Goal: Information Seeking & Learning: Find specific fact

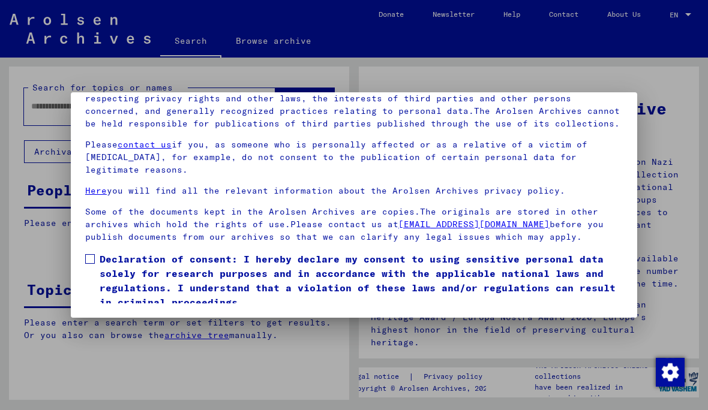
scroll to position [136, 0]
click at [92, 254] on span at bounding box center [90, 259] width 10 height 10
click at [112, 316] on button "I agree" at bounding box center [114, 327] width 58 height 23
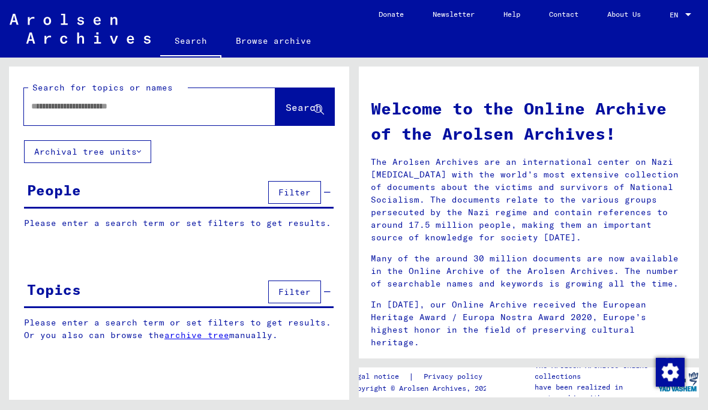
click at [52, 94] on div at bounding box center [131, 106] width 215 height 27
click at [32, 110] on input "text" at bounding box center [135, 106] width 208 height 13
type input "**********"
click at [310, 105] on span "Search" at bounding box center [304, 107] width 36 height 12
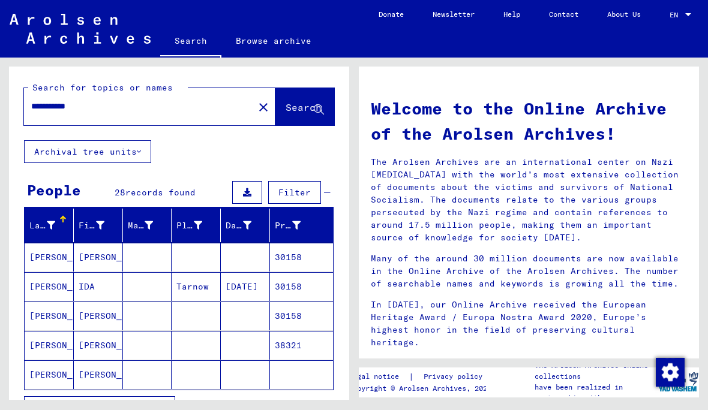
click at [174, 189] on span "records found" at bounding box center [160, 192] width 70 height 11
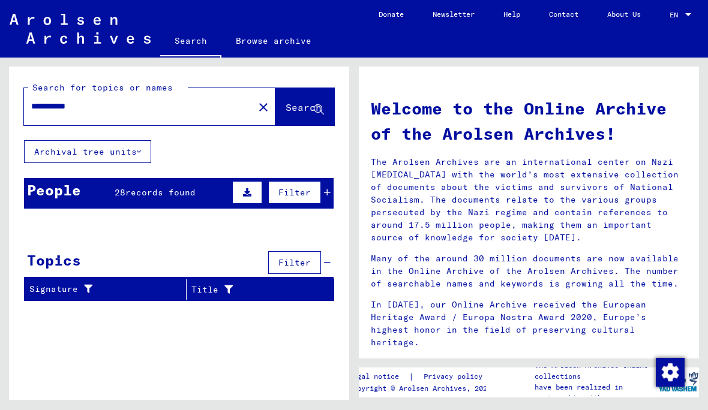
click at [198, 112] on input "**********" at bounding box center [135, 106] width 208 height 13
click at [158, 202] on div "People 28 records found Filter" at bounding box center [179, 193] width 310 height 31
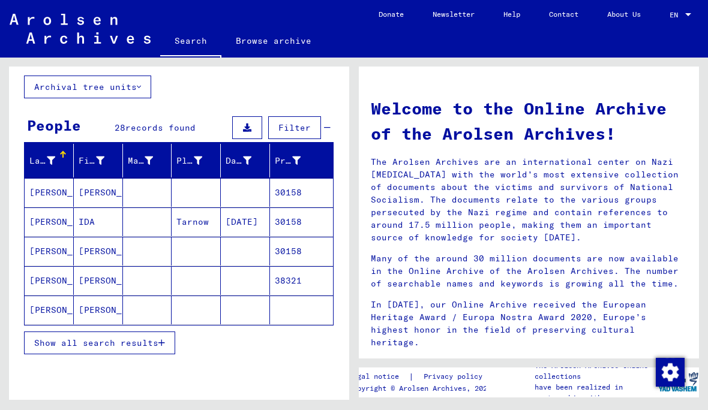
scroll to position [64, 0]
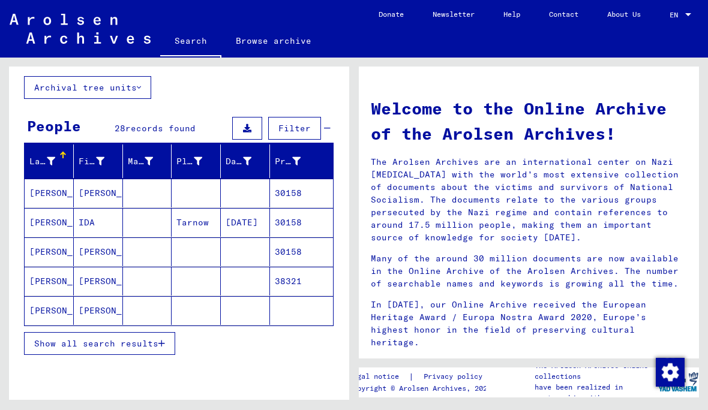
click at [157, 343] on span "Show all search results" at bounding box center [96, 343] width 124 height 11
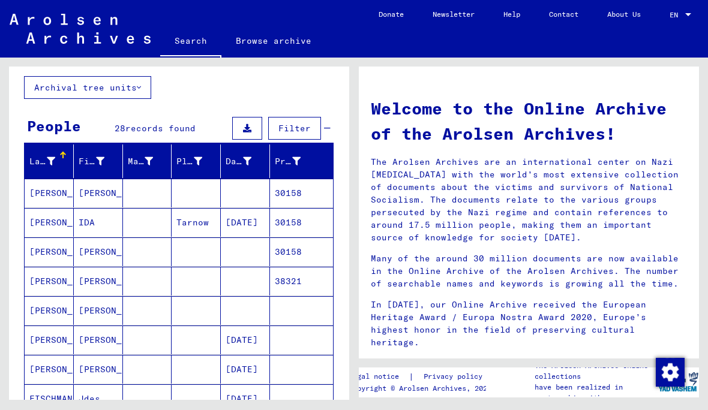
click at [256, 194] on mat-cell at bounding box center [245, 193] width 49 height 29
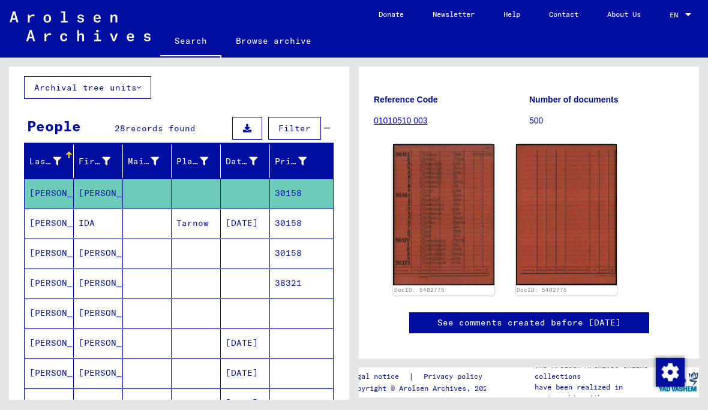
scroll to position [114, 0]
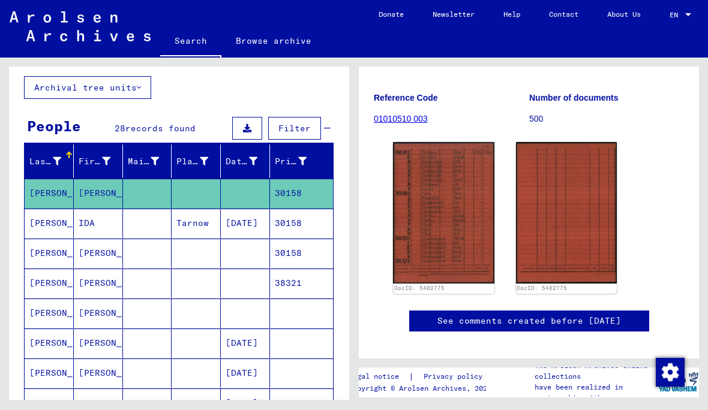
click at [277, 223] on mat-cell "30158" at bounding box center [301, 223] width 63 height 29
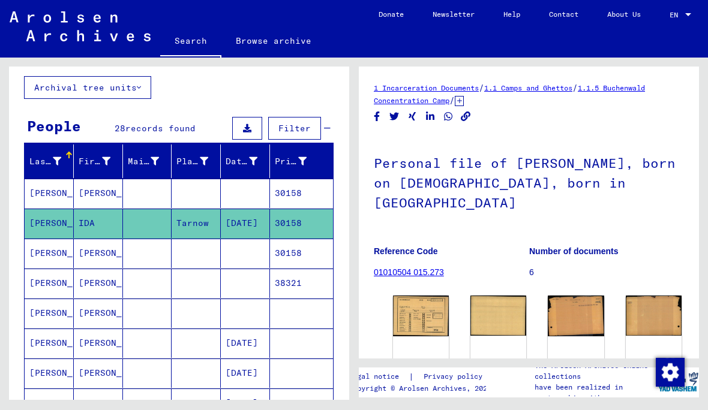
click at [305, 259] on mat-cell "30158" at bounding box center [301, 253] width 63 height 29
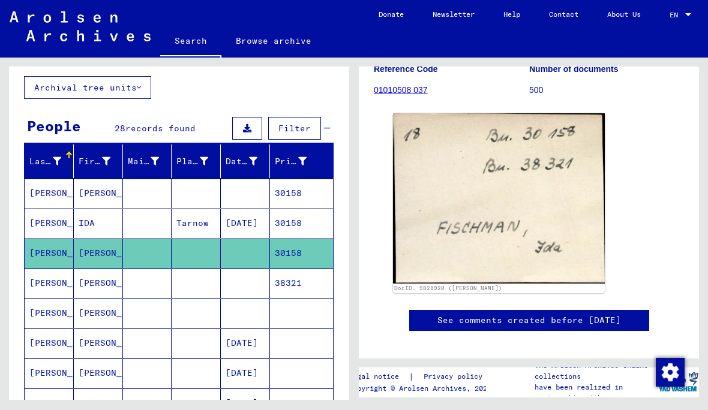
scroll to position [142, 0]
click at [301, 285] on mat-cell "38321" at bounding box center [301, 283] width 63 height 29
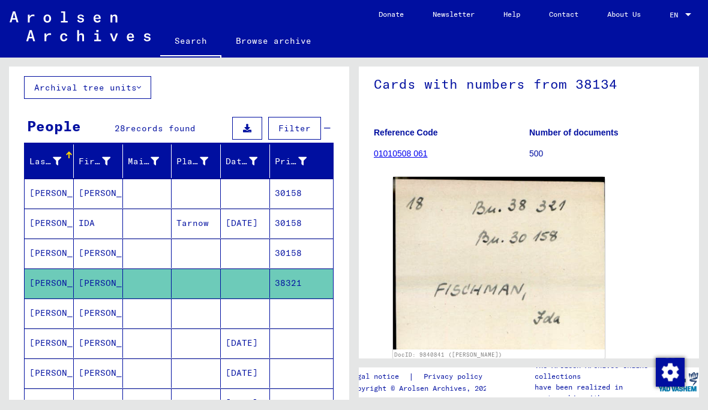
scroll to position [86, 0]
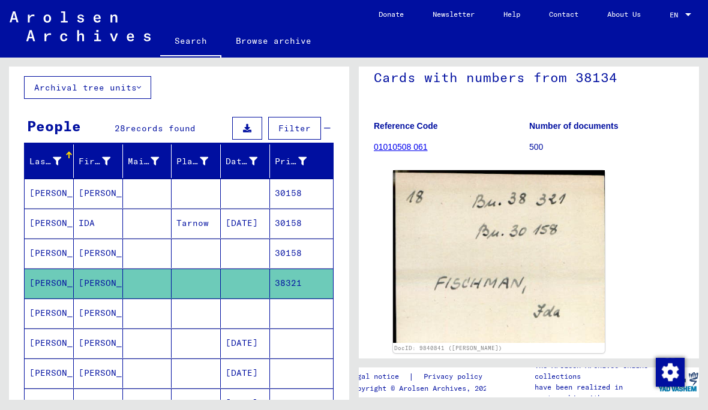
click at [304, 318] on mat-cell at bounding box center [301, 313] width 63 height 29
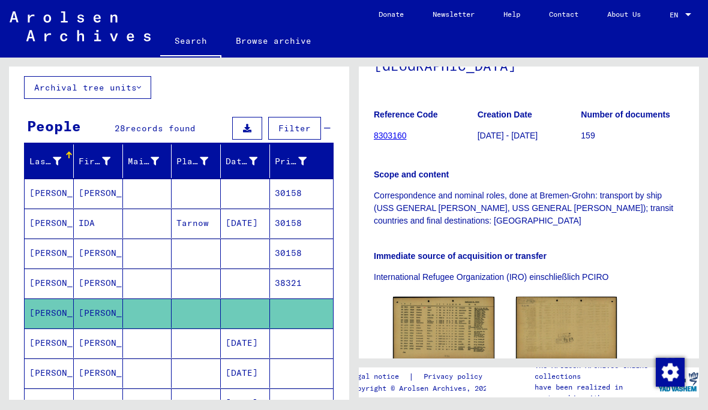
scroll to position [198, 0]
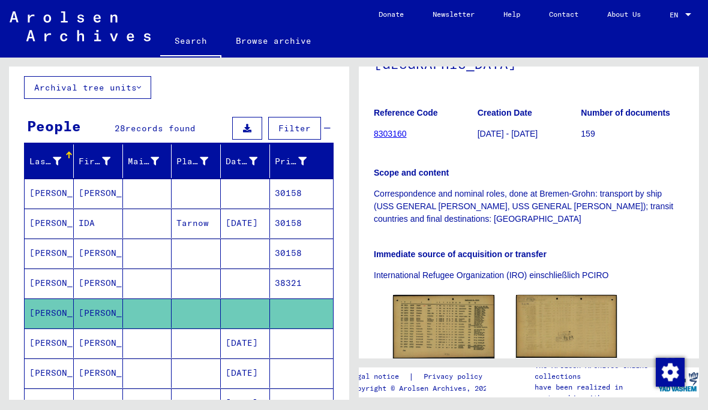
click at [454, 312] on img at bounding box center [443, 327] width 101 height 64
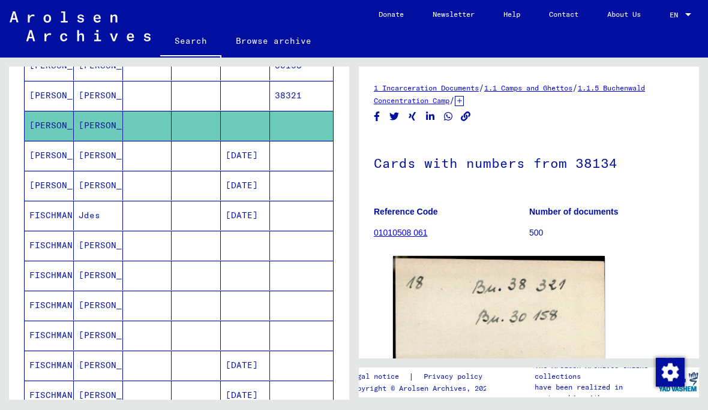
scroll to position [253, 0]
click at [259, 212] on mat-cell "[DATE]" at bounding box center [245, 214] width 49 height 29
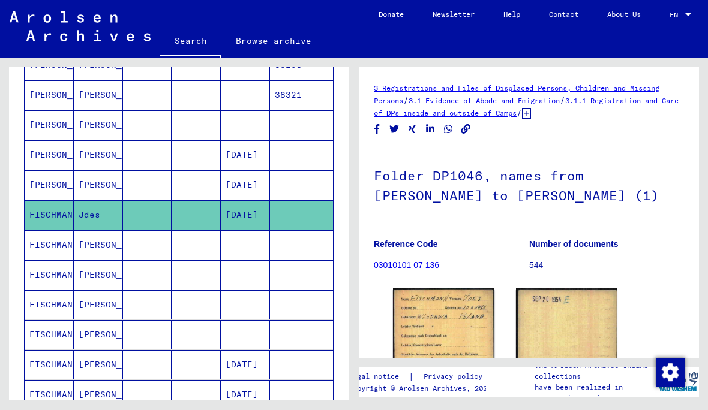
click at [313, 247] on mat-cell at bounding box center [301, 244] width 63 height 29
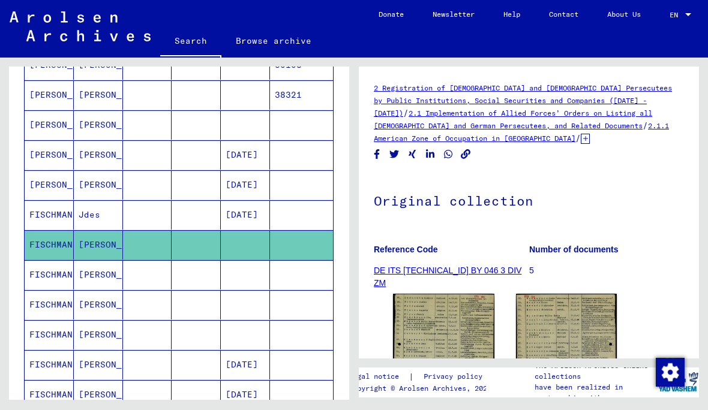
click at [458, 354] on img at bounding box center [443, 364] width 101 height 141
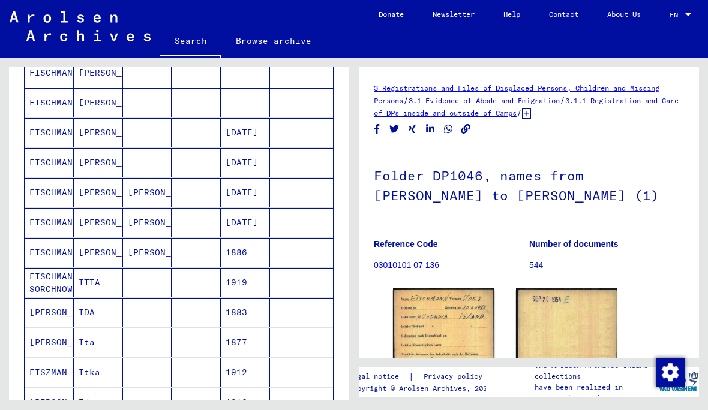
scroll to position [44, 0]
click at [272, 268] on mat-cell at bounding box center [301, 282] width 63 height 29
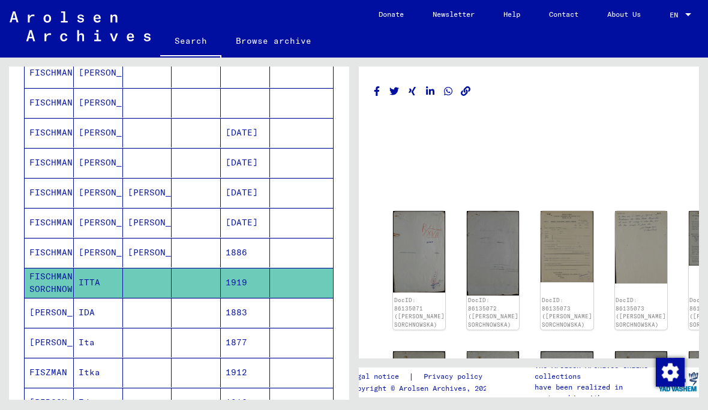
click at [418, 211] on img at bounding box center [419, 252] width 52 height 82
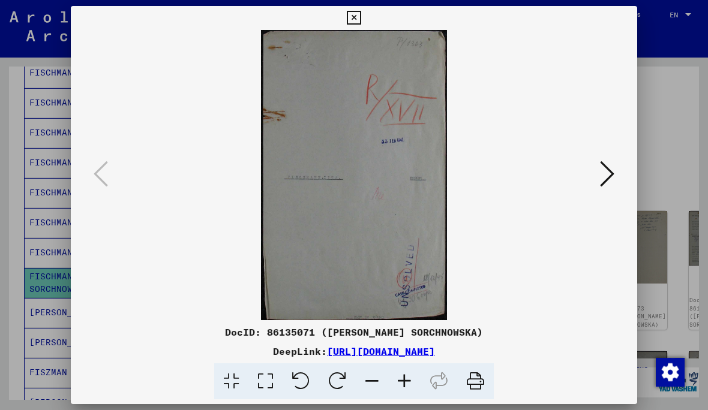
click at [606, 169] on icon at bounding box center [607, 174] width 14 height 29
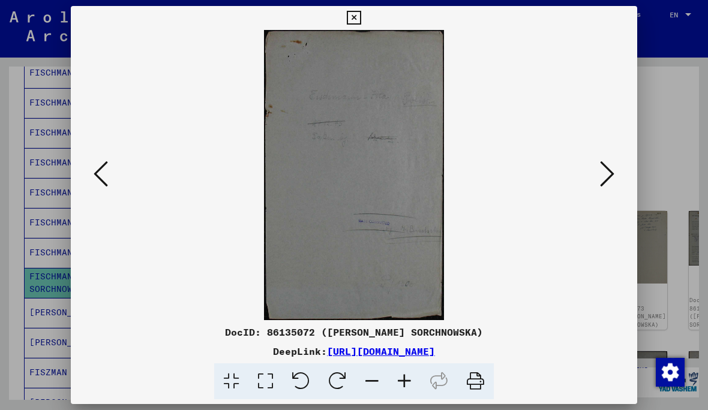
click at [611, 172] on icon at bounding box center [607, 174] width 14 height 29
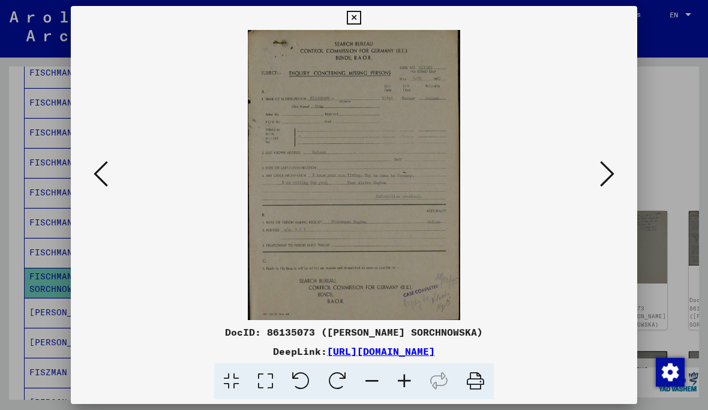
click at [361, 16] on icon at bounding box center [354, 18] width 14 height 14
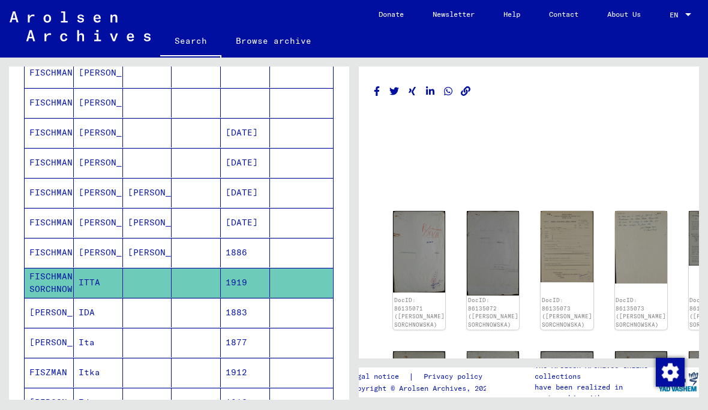
click at [299, 298] on mat-cell at bounding box center [301, 312] width 63 height 29
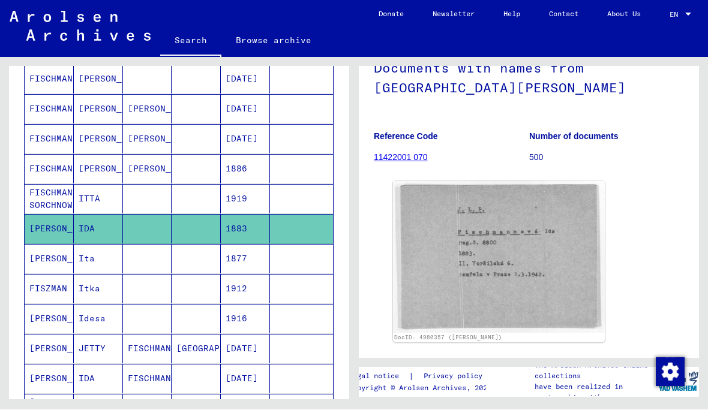
scroll to position [569, 0]
click at [265, 274] on mat-cell "1912" at bounding box center [245, 288] width 49 height 29
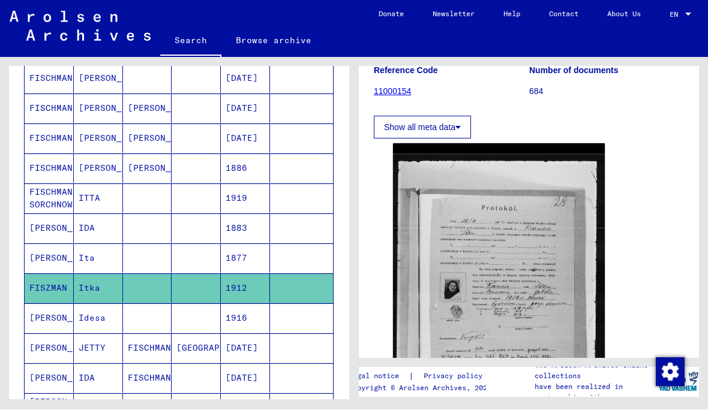
scroll to position [136, 0]
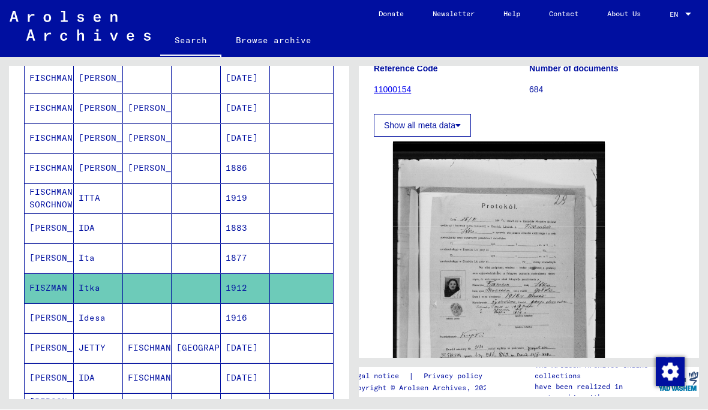
click at [544, 228] on img at bounding box center [499, 294] width 212 height 304
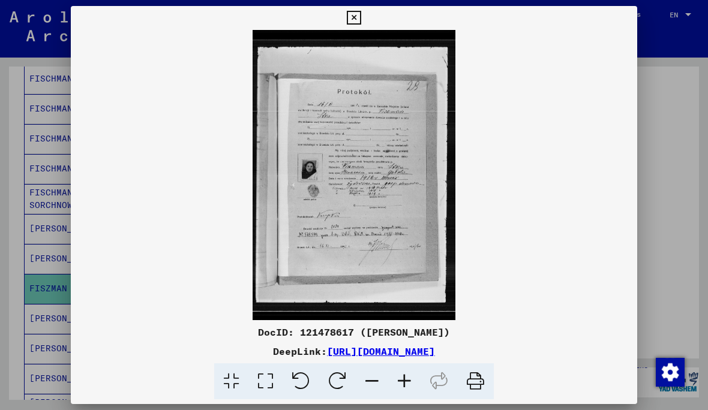
click at [364, 25] on button at bounding box center [353, 18] width 21 height 24
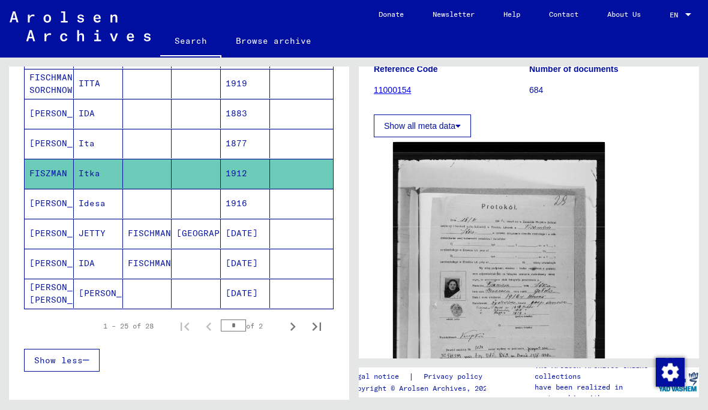
scroll to position [686, 0]
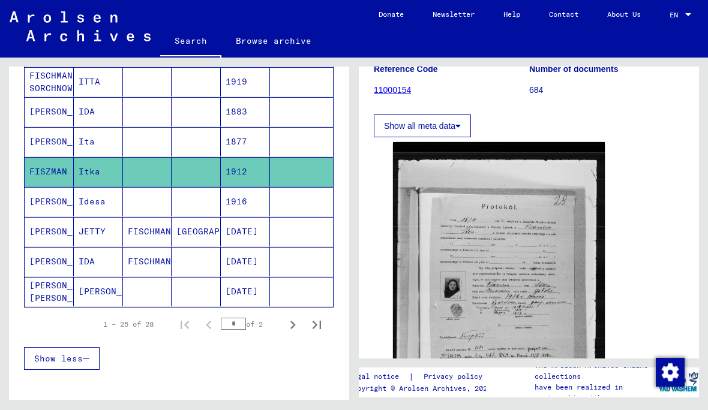
click at [260, 247] on mat-cell "[DATE]" at bounding box center [245, 261] width 49 height 29
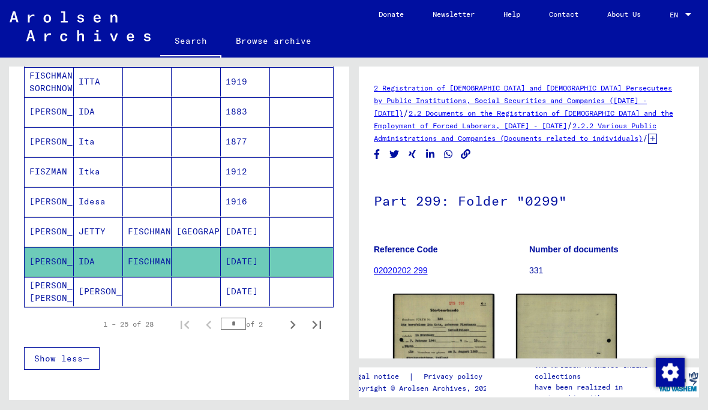
click at [293, 317] on icon "Next page" at bounding box center [292, 325] width 17 height 17
type input "*"
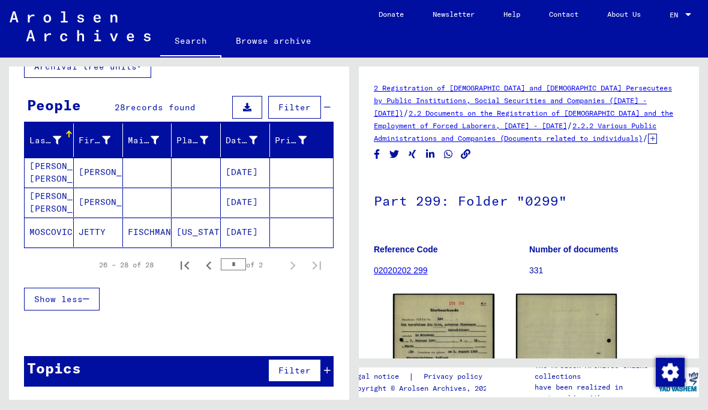
scroll to position [31, 0]
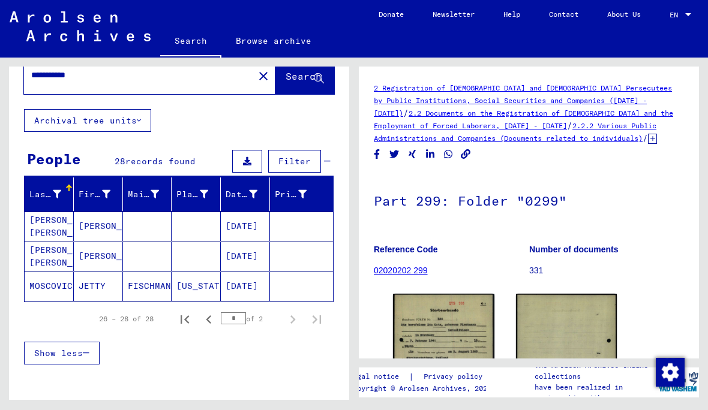
click at [254, 272] on mat-cell "[DATE]" at bounding box center [245, 286] width 49 height 29
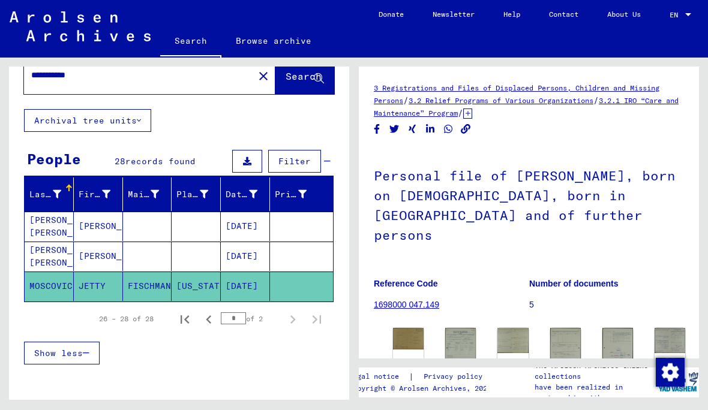
click at [407, 328] on img at bounding box center [408, 339] width 31 height 22
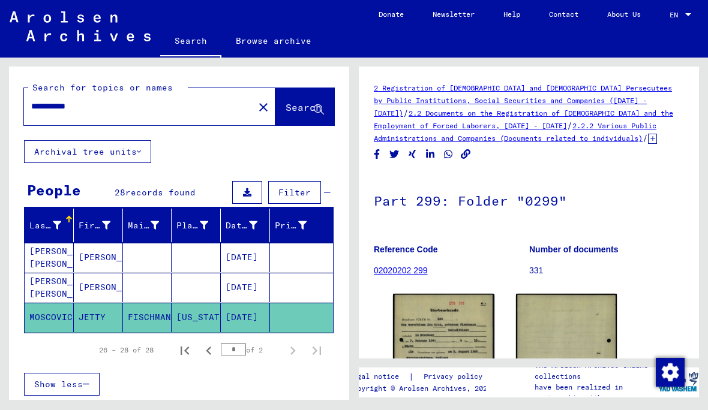
click at [256, 107] on mat-icon "close" at bounding box center [263, 107] width 14 height 14
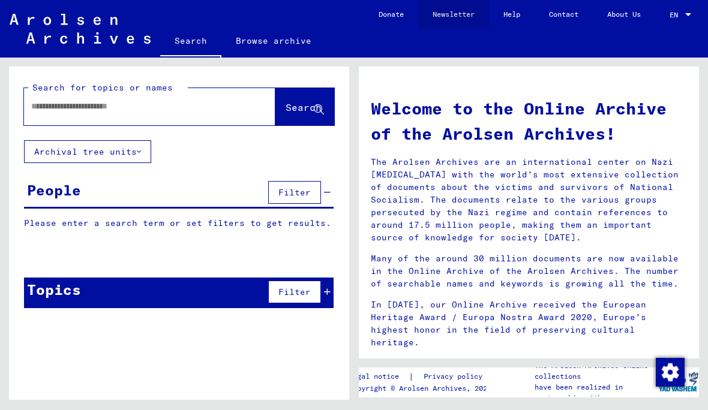
click at [473, 7] on link "Newsletter" at bounding box center [453, 14] width 71 height 29
click at [222, 109] on input "text" at bounding box center [135, 106] width 208 height 13
type input "**********"
click at [312, 122] on button "Search" at bounding box center [304, 106] width 59 height 37
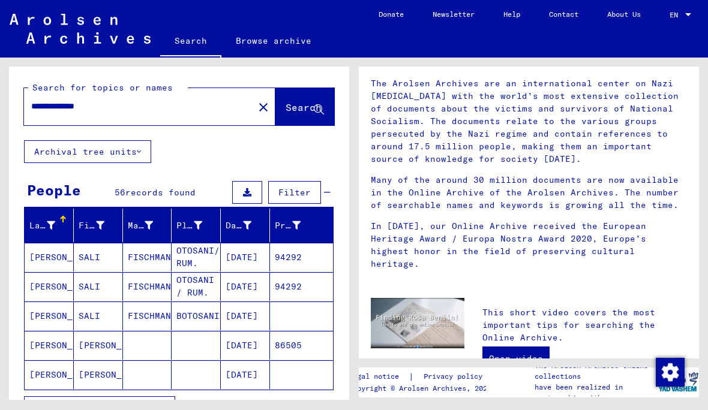
scroll to position [77, 0]
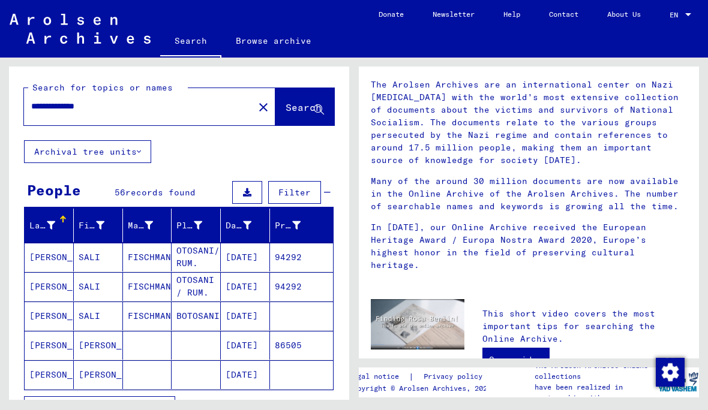
click at [185, 188] on span "records found" at bounding box center [160, 192] width 70 height 11
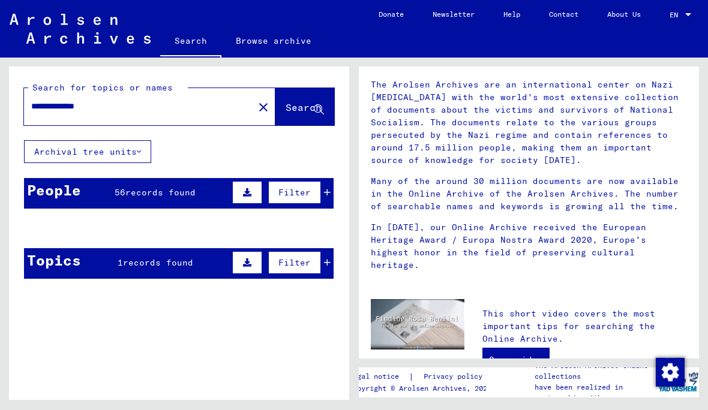
click at [202, 203] on div "People 56 records found Filter" at bounding box center [179, 193] width 310 height 31
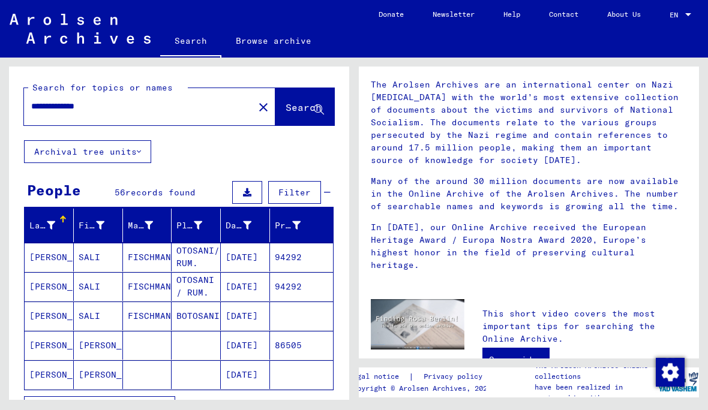
scroll to position [44, 0]
click at [161, 397] on button "Show all search results" at bounding box center [99, 408] width 151 height 23
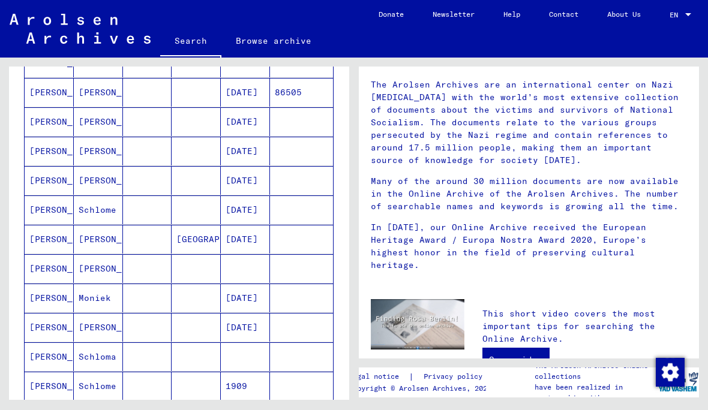
scroll to position [254, 0]
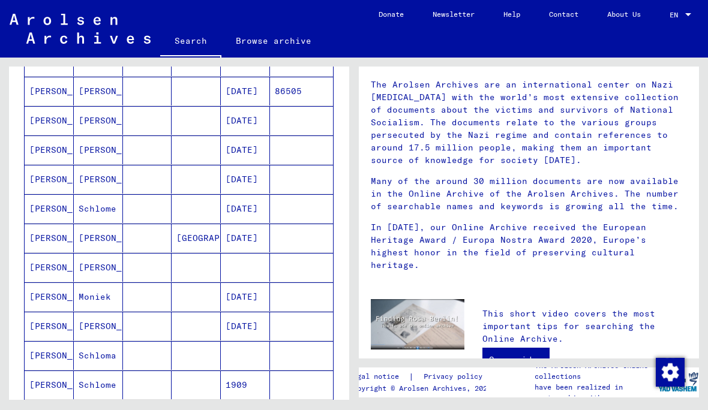
click at [277, 194] on mat-cell at bounding box center [301, 208] width 63 height 29
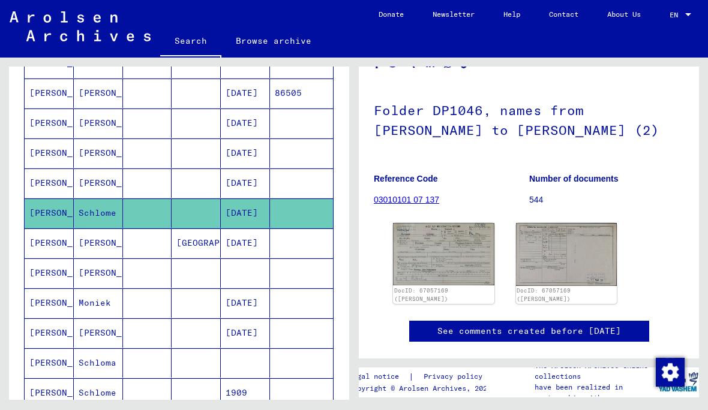
scroll to position [75, 0]
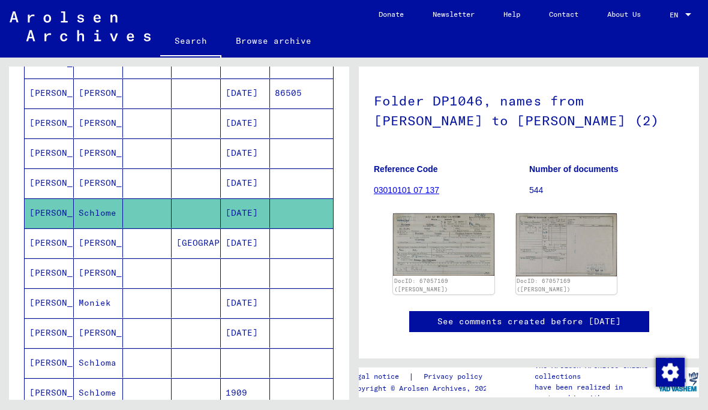
click at [473, 214] on img at bounding box center [443, 245] width 101 height 62
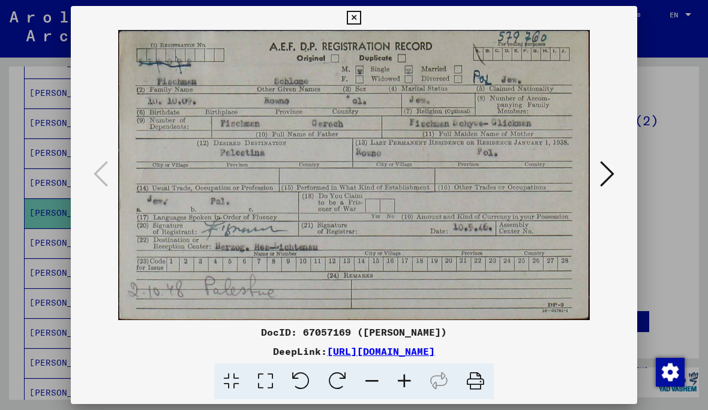
click at [361, 20] on icon at bounding box center [354, 18] width 14 height 14
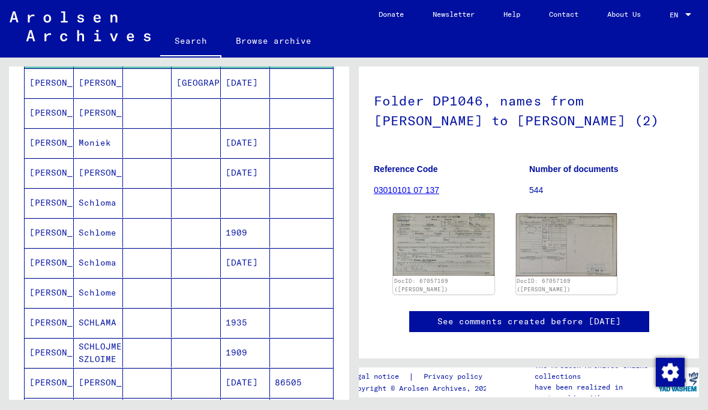
scroll to position [416, 0]
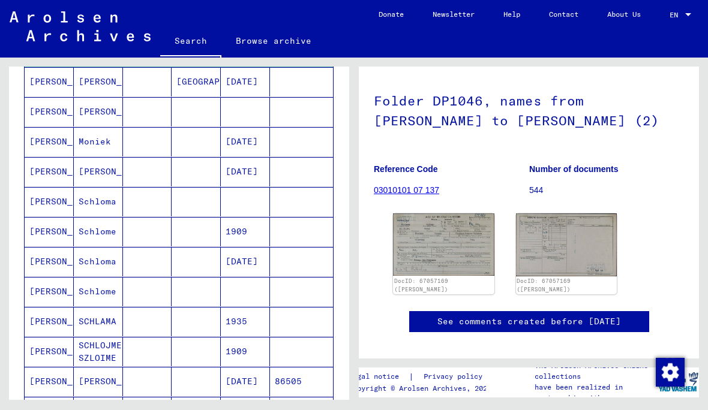
click at [244, 187] on mat-cell at bounding box center [245, 201] width 49 height 29
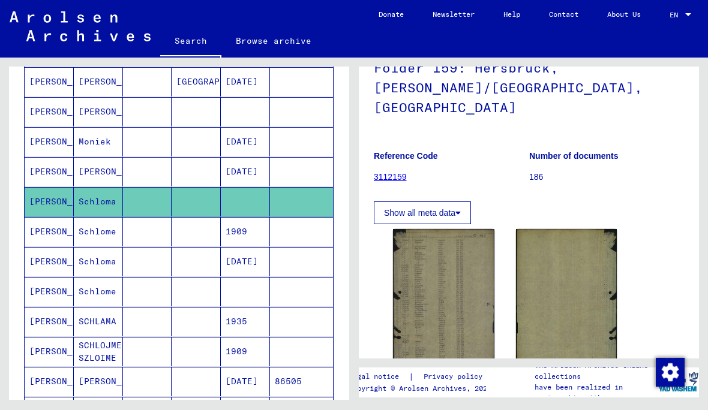
scroll to position [112, 0]
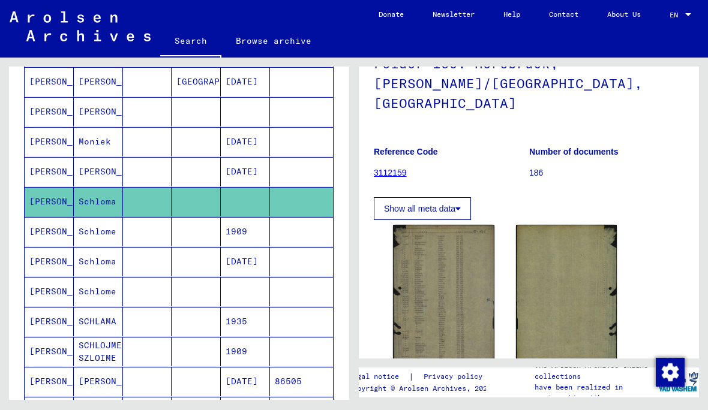
click at [286, 217] on mat-cell at bounding box center [301, 231] width 63 height 29
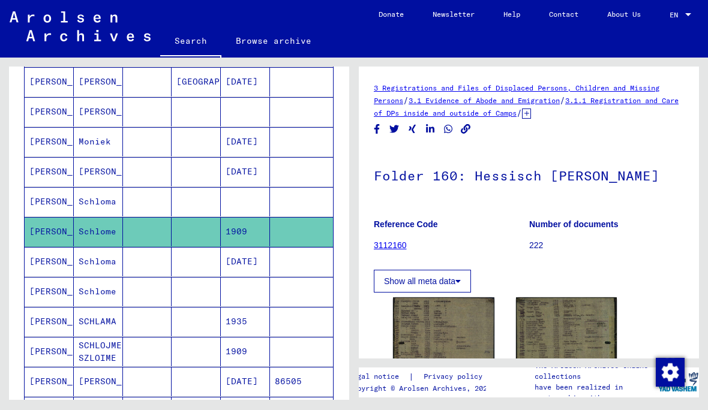
click at [300, 247] on mat-cell at bounding box center [301, 261] width 63 height 29
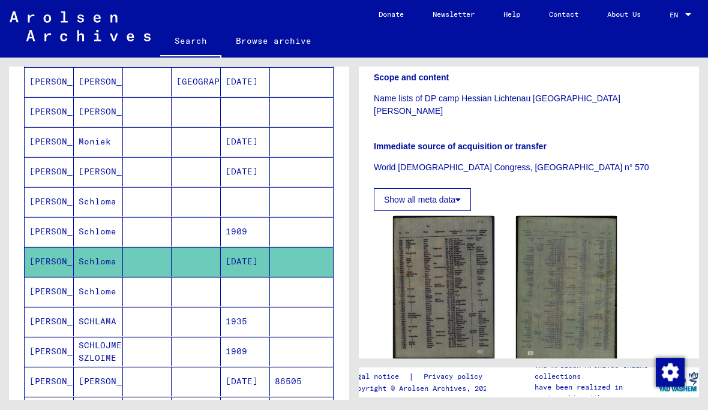
scroll to position [251, 0]
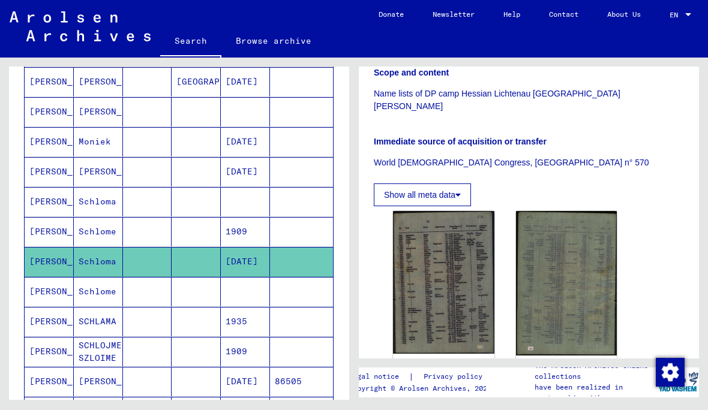
click at [304, 277] on mat-cell at bounding box center [301, 291] width 63 height 29
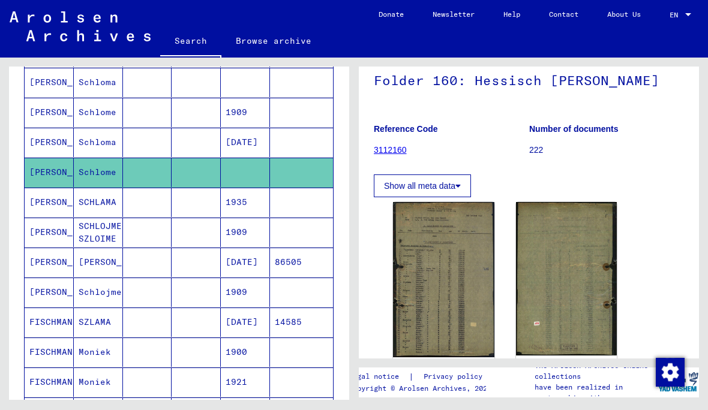
scroll to position [534, 0]
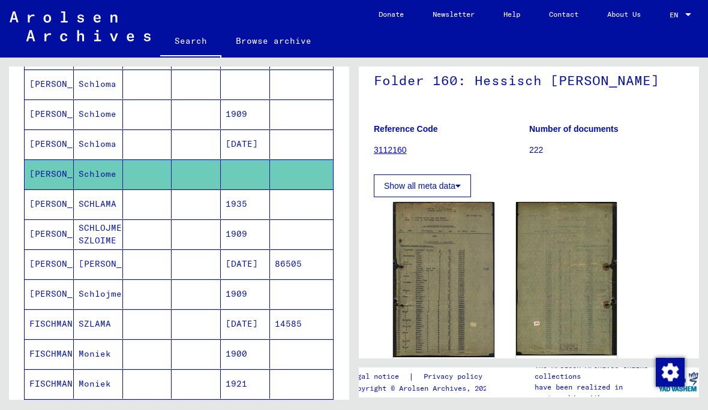
click at [265, 220] on mat-cell "1909" at bounding box center [245, 234] width 49 height 29
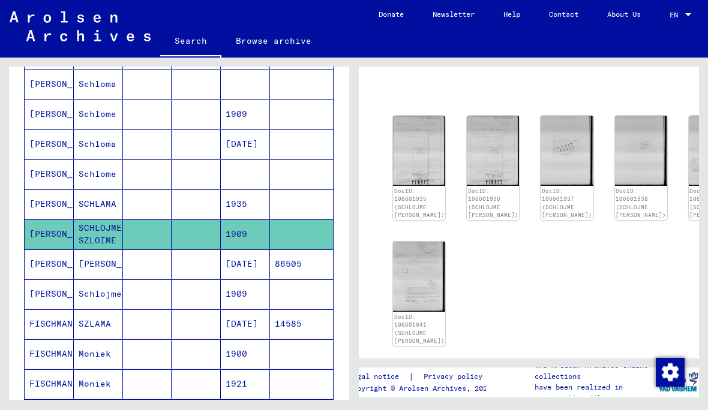
click at [412, 116] on img at bounding box center [419, 151] width 52 height 70
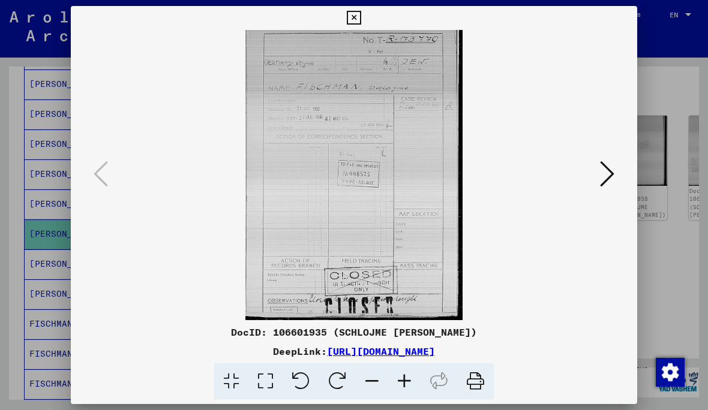
click at [606, 170] on icon at bounding box center [607, 174] width 14 height 29
click at [603, 176] on icon at bounding box center [607, 174] width 14 height 29
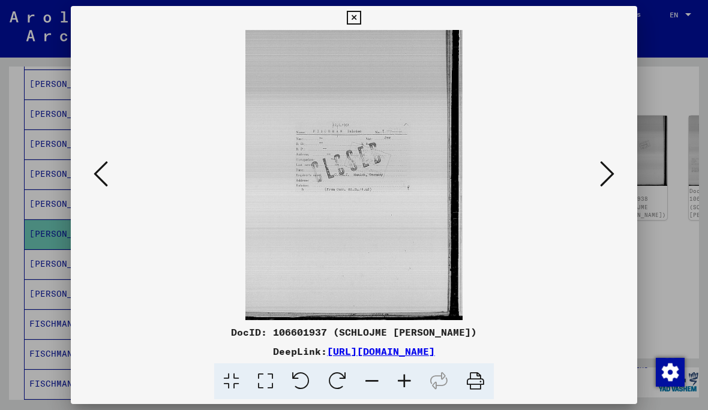
click at [607, 176] on icon at bounding box center [607, 174] width 14 height 29
click at [611, 169] on icon at bounding box center [607, 174] width 14 height 29
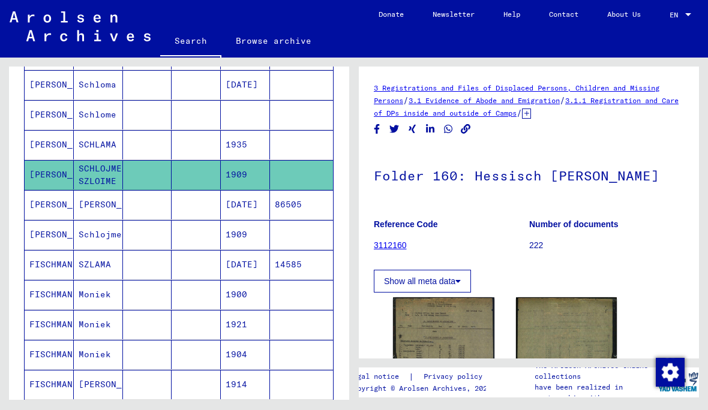
scroll to position [599, 0]
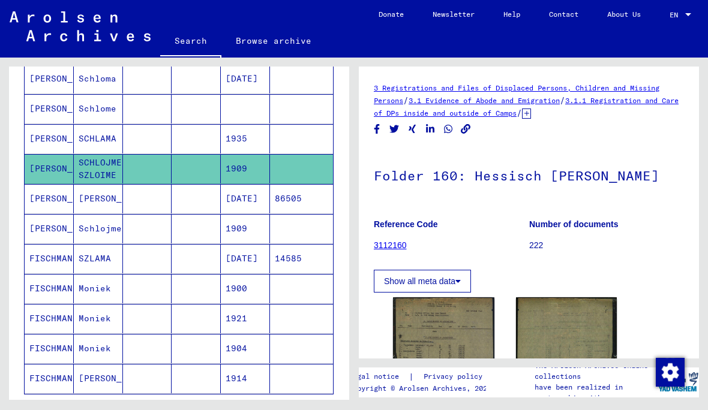
click at [294, 214] on mat-cell at bounding box center [301, 228] width 63 height 29
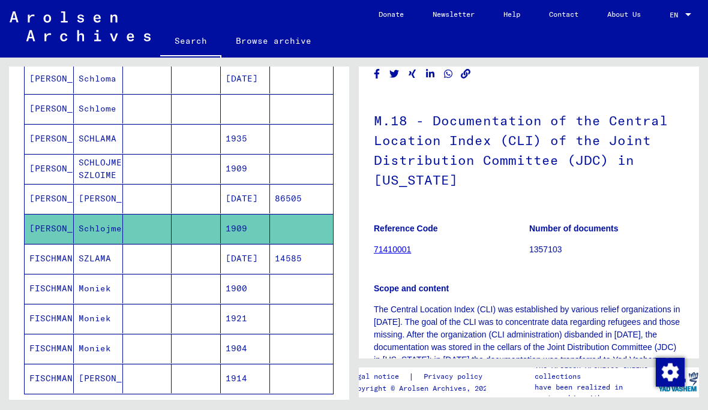
scroll to position [56, 0]
click at [293, 404] on icon "Next page" at bounding box center [292, 412] width 17 height 17
type input "*"
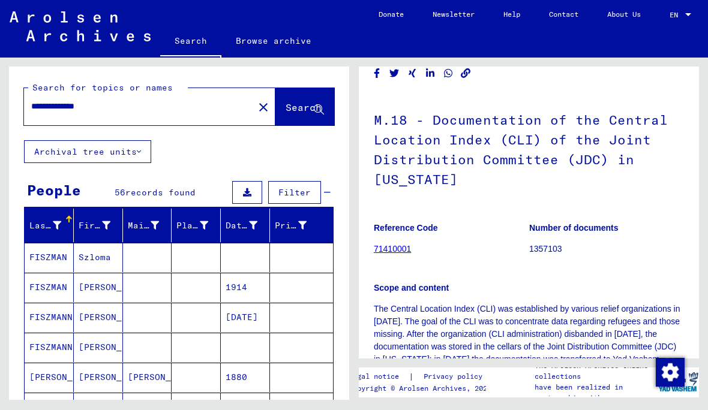
scroll to position [0, 0]
click at [280, 243] on mat-cell at bounding box center [301, 257] width 63 height 29
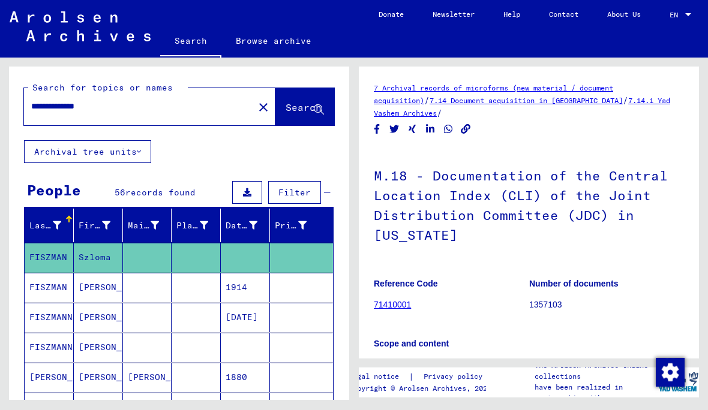
click at [295, 333] on mat-cell at bounding box center [301, 347] width 63 height 29
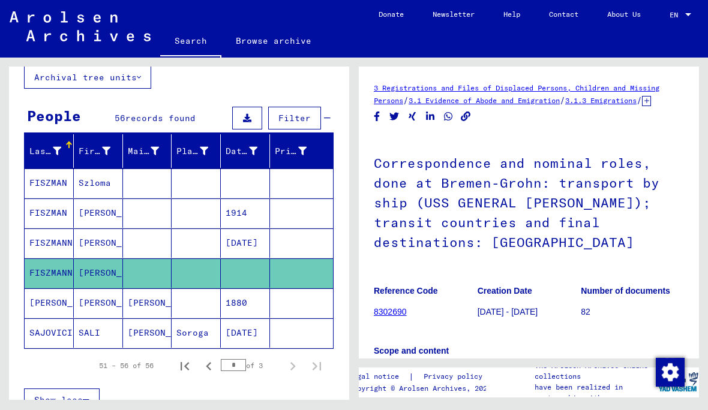
scroll to position [74, 0]
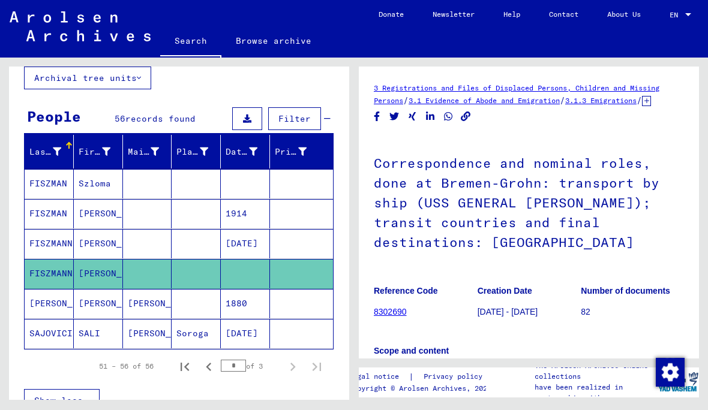
click at [310, 289] on mat-cell at bounding box center [301, 303] width 63 height 29
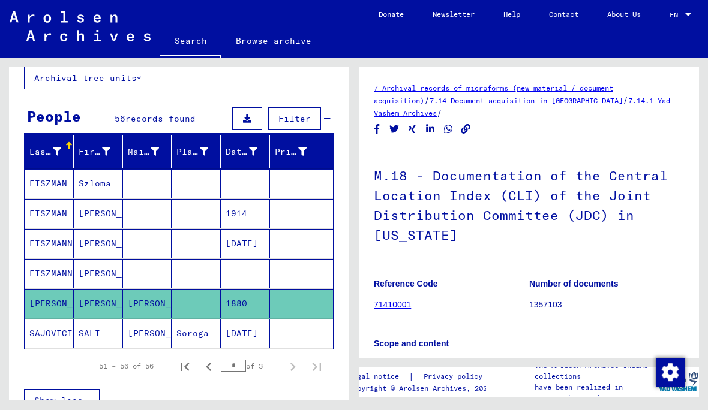
click at [314, 319] on mat-cell at bounding box center [301, 333] width 63 height 29
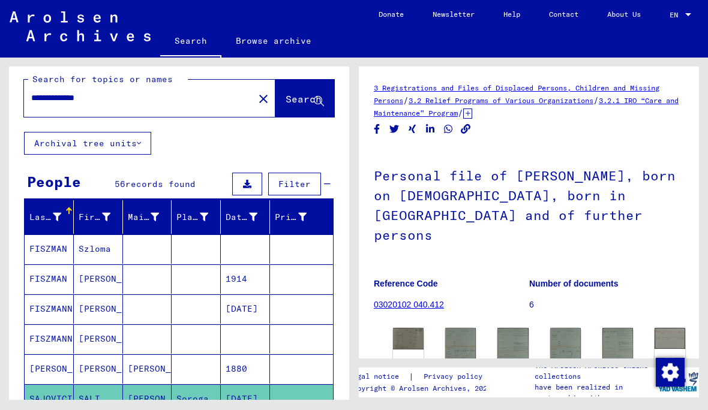
scroll to position [10, 0]
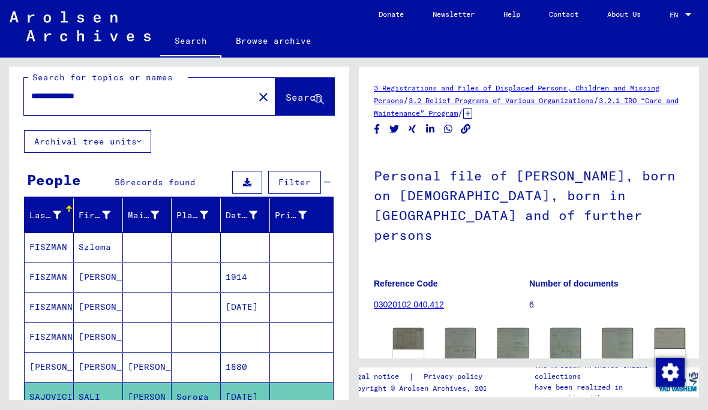
click at [301, 233] on mat-cell at bounding box center [301, 247] width 63 height 29
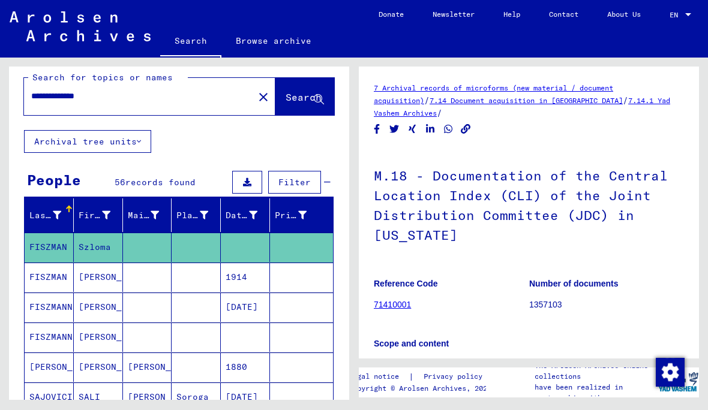
click at [401, 300] on link "71410001" at bounding box center [392, 305] width 37 height 10
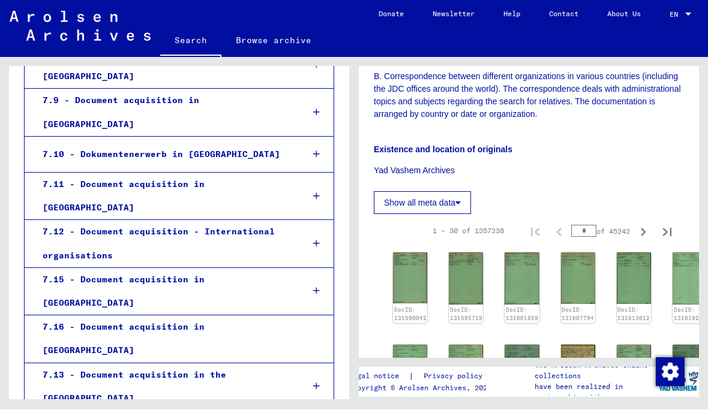
scroll to position [591, 0]
click at [410, 253] on img at bounding box center [410, 278] width 34 height 51
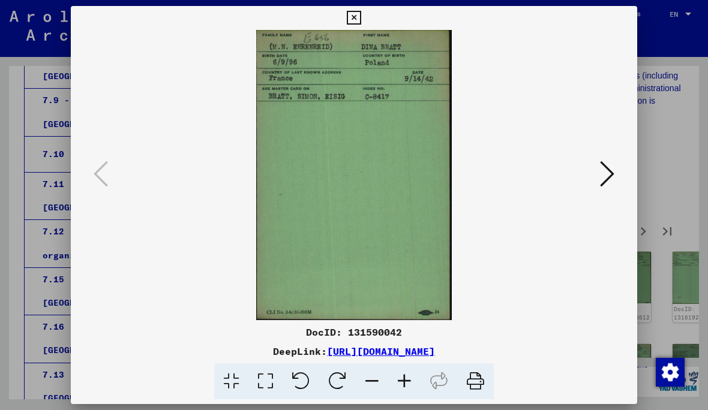
click at [602, 171] on icon at bounding box center [607, 174] width 14 height 29
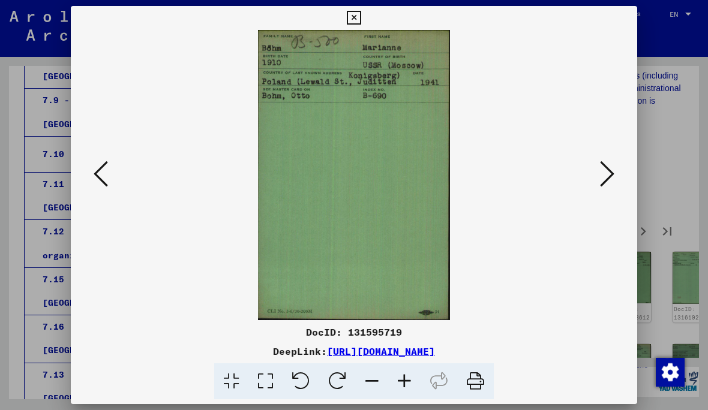
click at [606, 173] on icon at bounding box center [607, 174] width 14 height 29
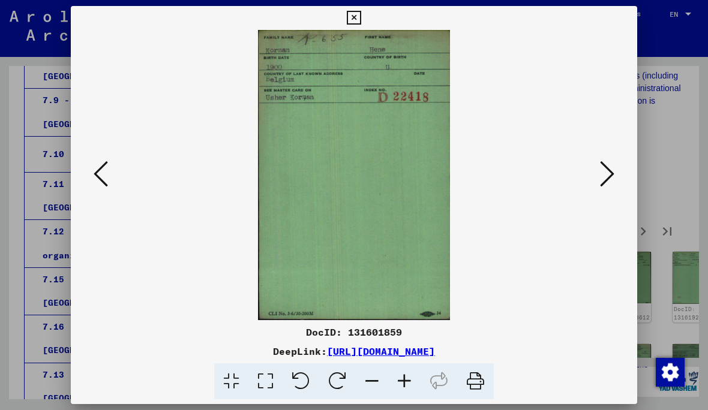
click at [606, 170] on icon at bounding box center [607, 174] width 14 height 29
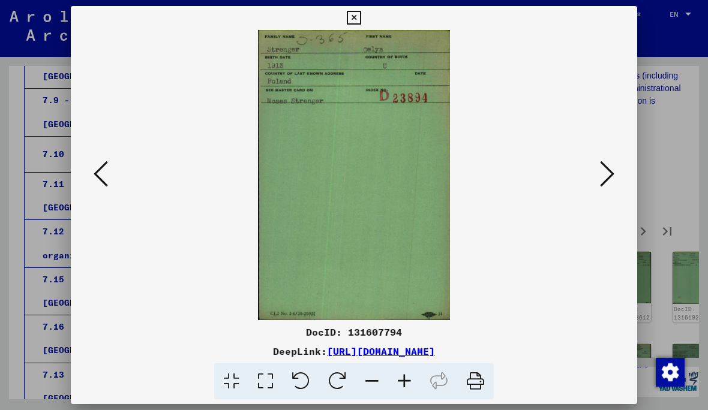
click at [610, 175] on icon at bounding box center [607, 174] width 14 height 29
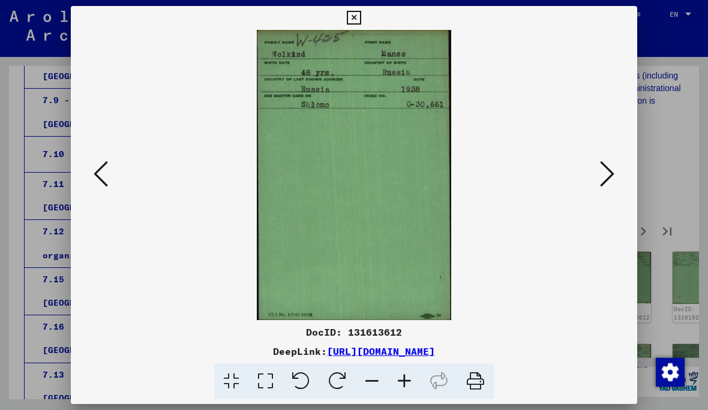
click at [609, 166] on icon at bounding box center [607, 174] width 14 height 29
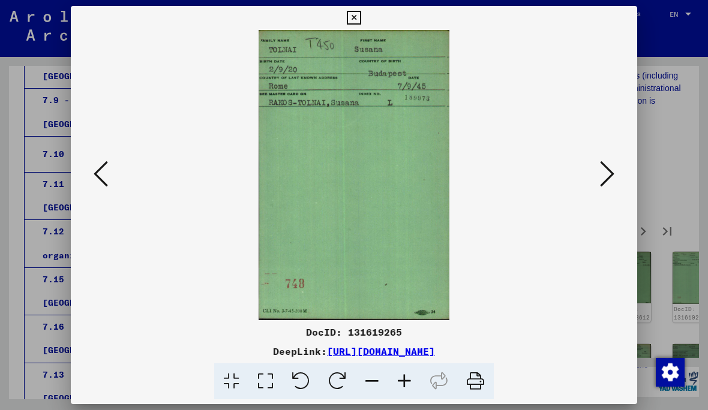
click at [608, 166] on icon at bounding box center [607, 174] width 14 height 29
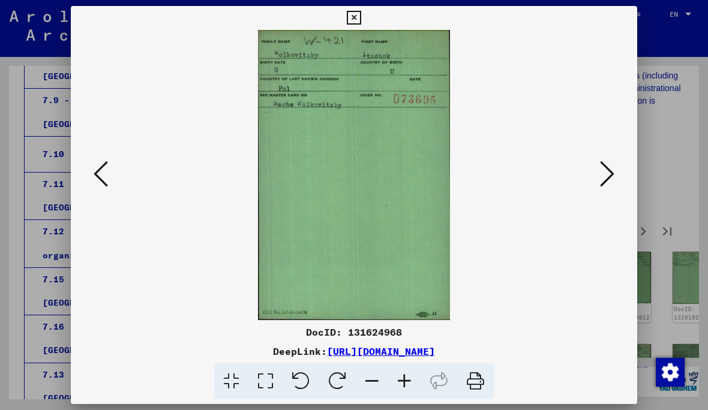
click at [605, 166] on icon at bounding box center [607, 174] width 14 height 29
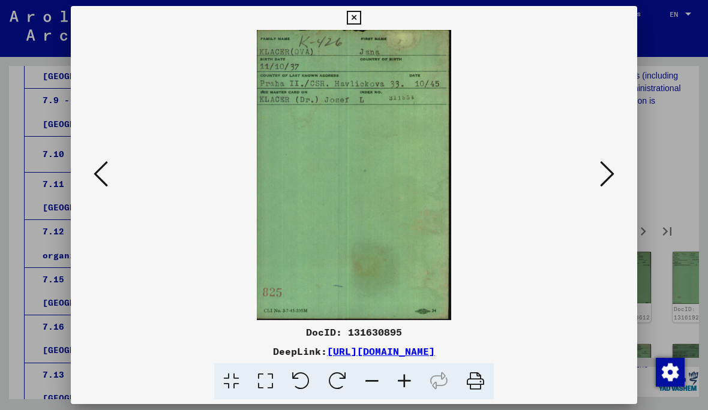
click at [609, 164] on icon at bounding box center [607, 174] width 14 height 29
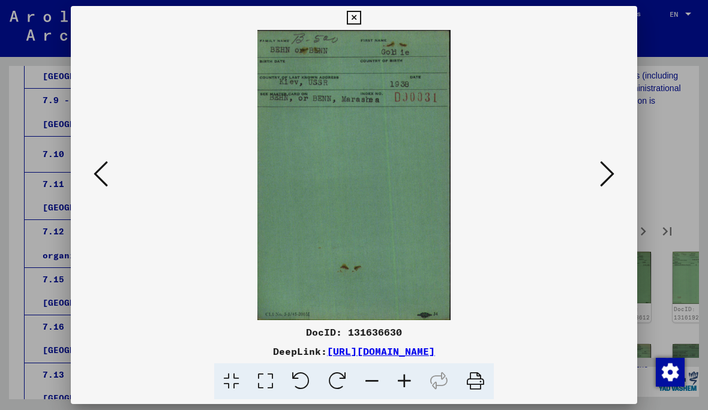
click at [604, 169] on icon at bounding box center [607, 174] width 14 height 29
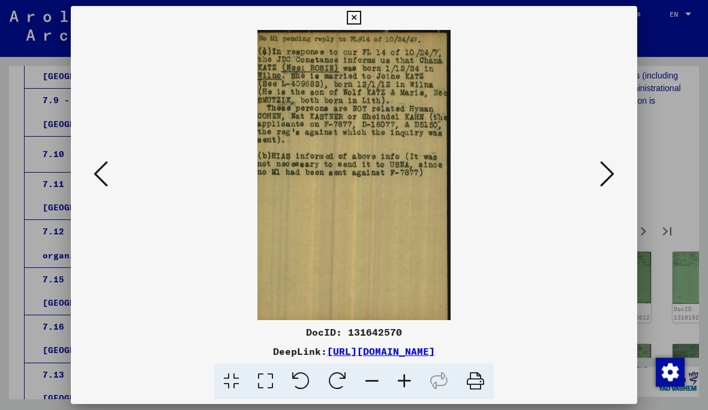
click at [607, 166] on icon at bounding box center [607, 174] width 14 height 29
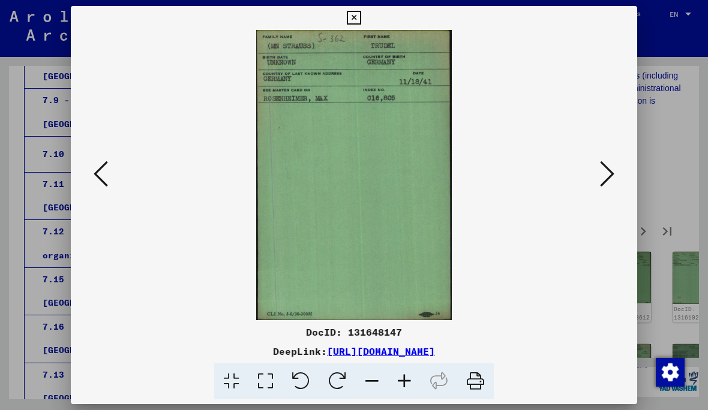
click at [609, 162] on icon at bounding box center [607, 174] width 14 height 29
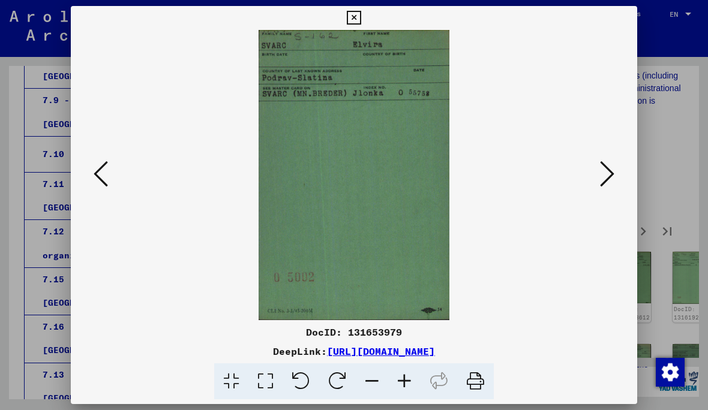
click at [606, 159] on button at bounding box center [608, 175] width 22 height 34
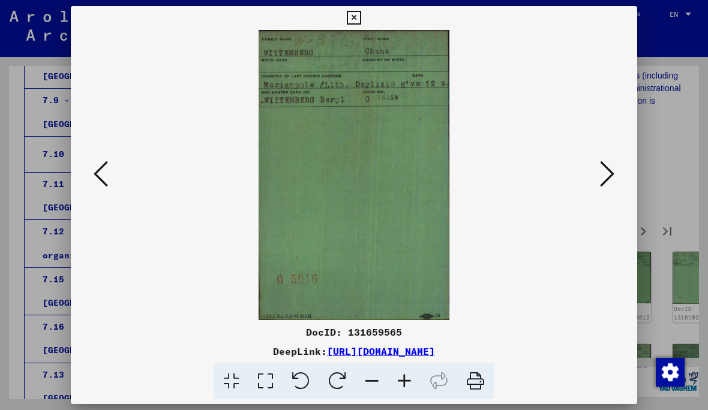
click at [612, 159] on button at bounding box center [608, 175] width 22 height 34
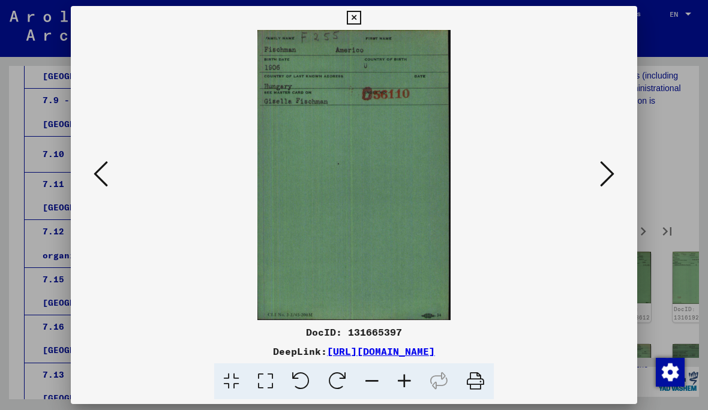
click at [603, 164] on icon at bounding box center [607, 174] width 14 height 29
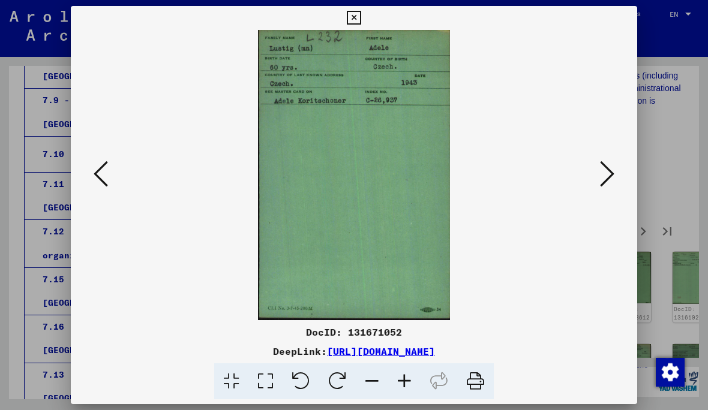
click at [106, 176] on icon at bounding box center [101, 174] width 14 height 29
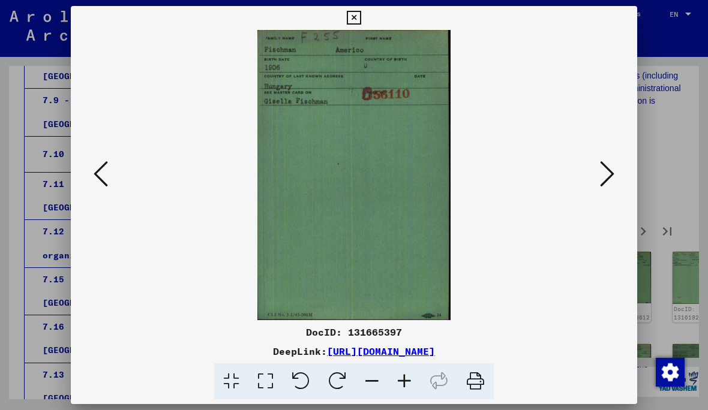
click at [606, 174] on icon at bounding box center [607, 174] width 14 height 29
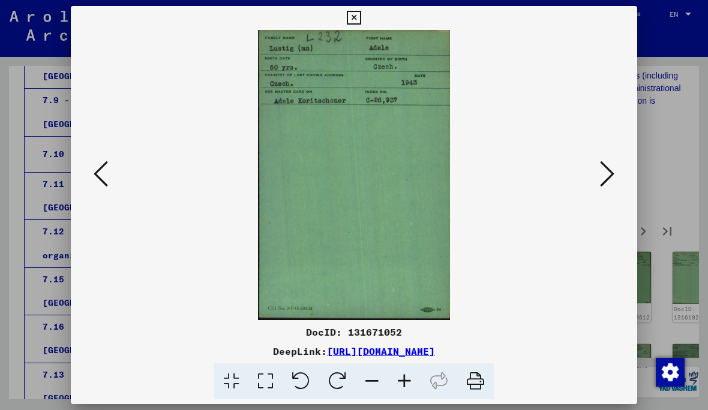
click at [609, 169] on icon at bounding box center [607, 174] width 14 height 29
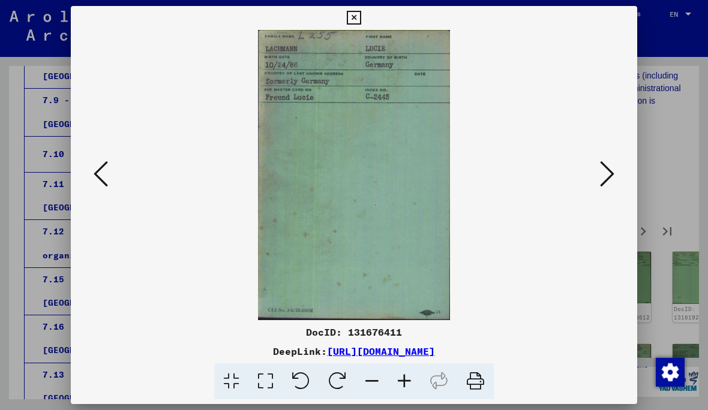
click at [606, 160] on button at bounding box center [608, 175] width 22 height 34
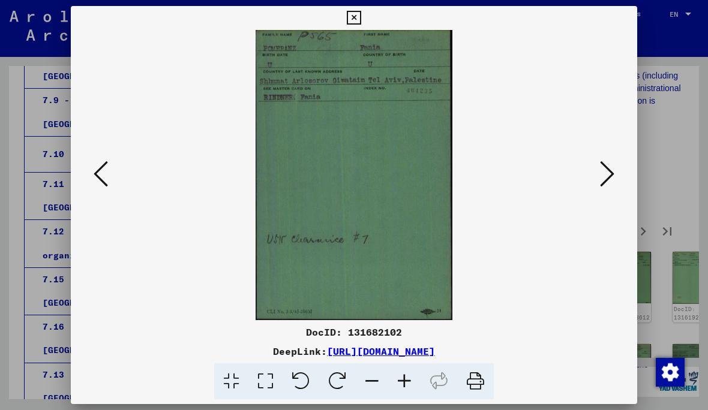
click at [603, 161] on icon at bounding box center [607, 174] width 14 height 29
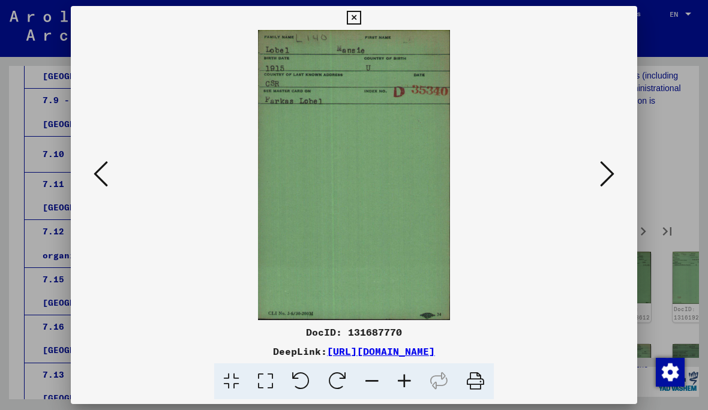
click at [609, 160] on icon at bounding box center [607, 174] width 14 height 29
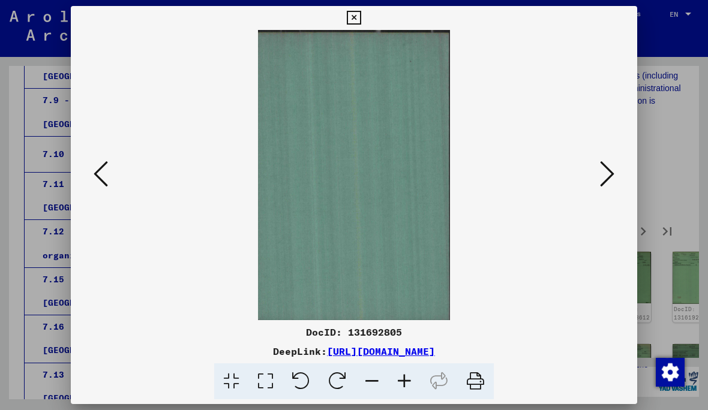
click at [601, 178] on icon at bounding box center [607, 174] width 14 height 29
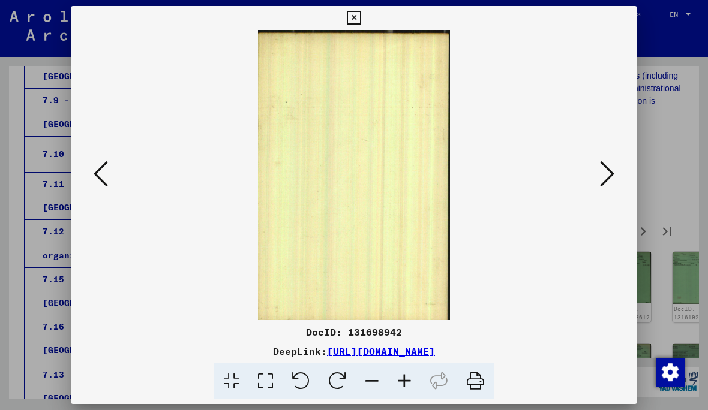
click at [603, 172] on icon at bounding box center [607, 174] width 14 height 29
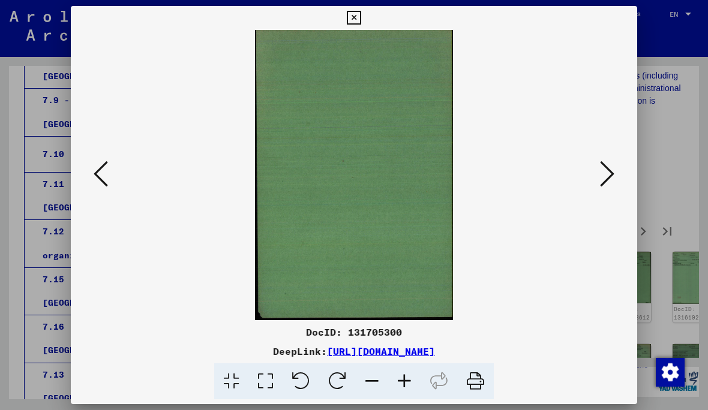
click at [608, 171] on icon at bounding box center [607, 174] width 14 height 29
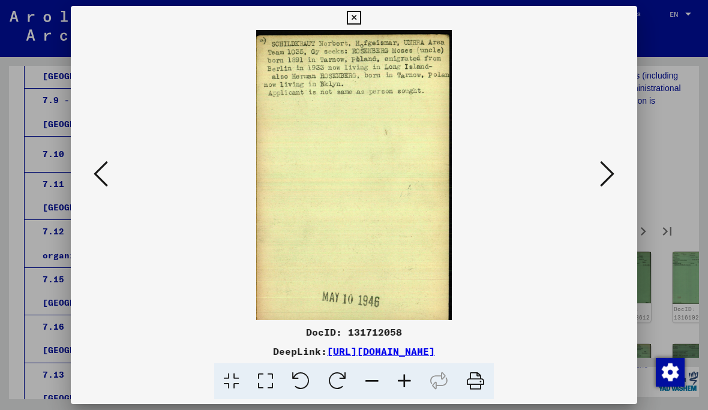
click at [602, 175] on icon at bounding box center [607, 174] width 14 height 29
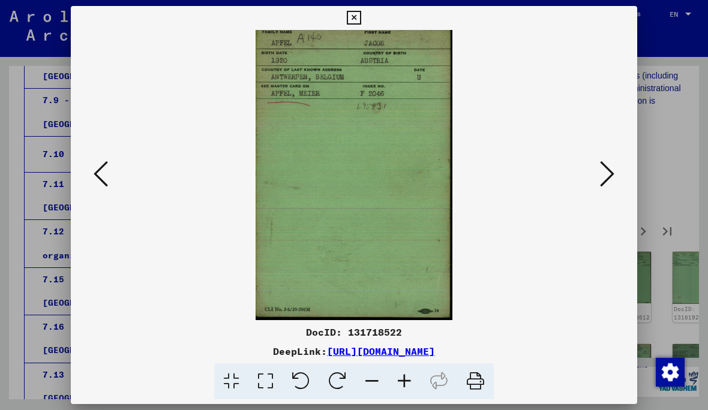
click at [609, 166] on icon at bounding box center [607, 174] width 14 height 29
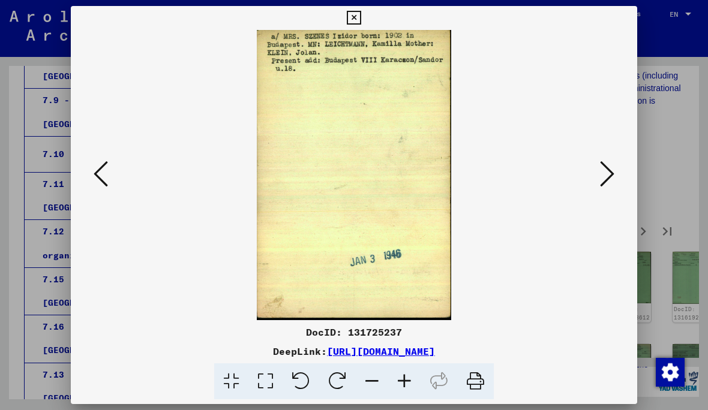
click at [608, 167] on icon at bounding box center [607, 174] width 14 height 29
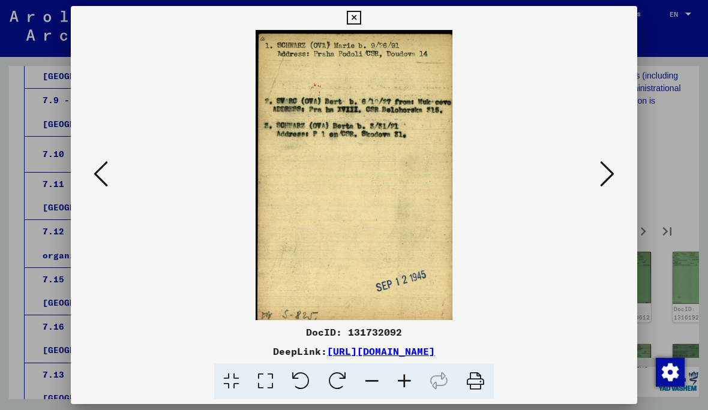
click at [610, 162] on icon at bounding box center [607, 174] width 14 height 29
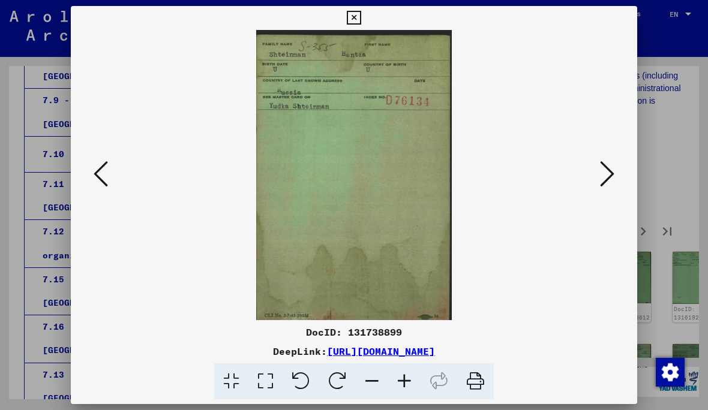
click at [601, 173] on icon at bounding box center [607, 174] width 14 height 29
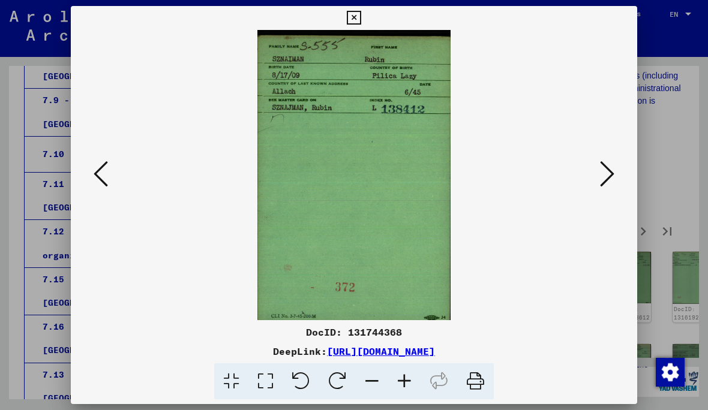
click at [604, 172] on icon at bounding box center [607, 174] width 14 height 29
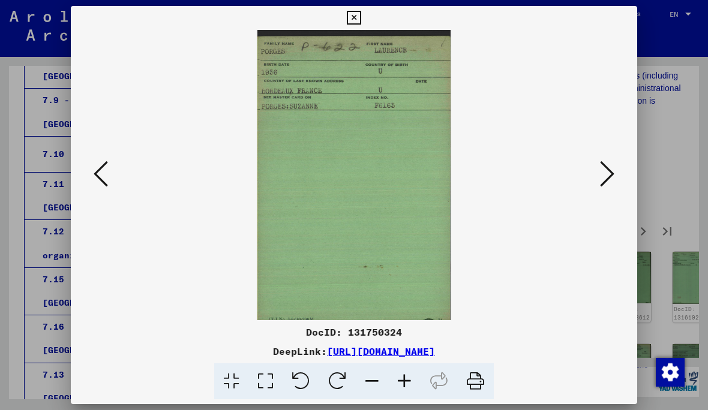
click at [606, 166] on icon at bounding box center [607, 174] width 14 height 29
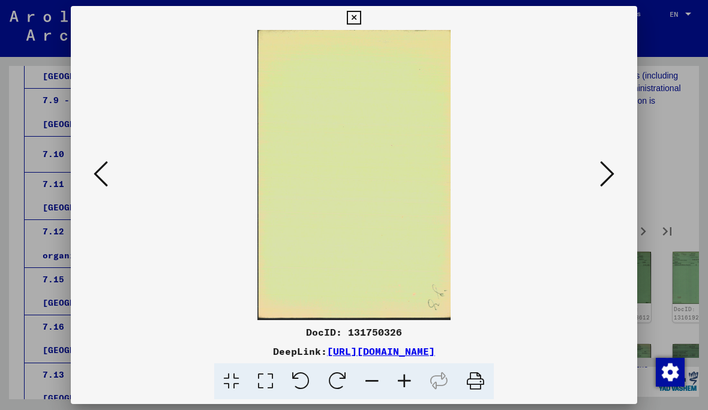
click at [607, 176] on icon at bounding box center [607, 174] width 14 height 29
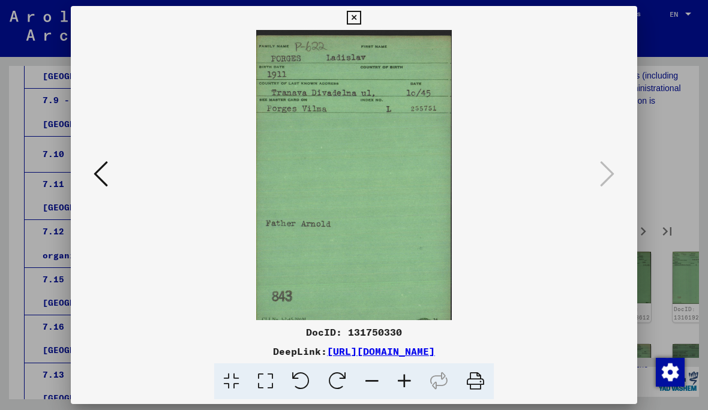
click at [364, 29] on button at bounding box center [353, 18] width 21 height 24
